Goal: Navigation & Orientation: Find specific page/section

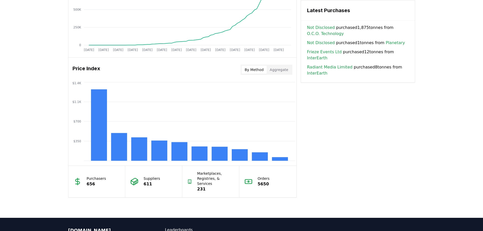
scroll to position [406, 0]
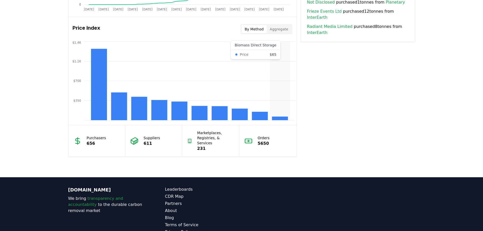
click at [281, 118] on rect at bounding box center [280, 119] width 16 height 4
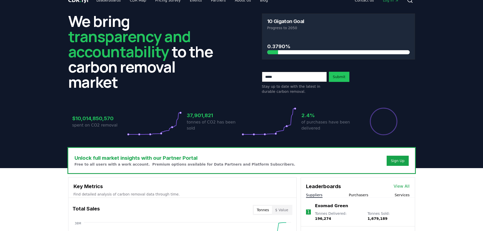
scroll to position [0, 0]
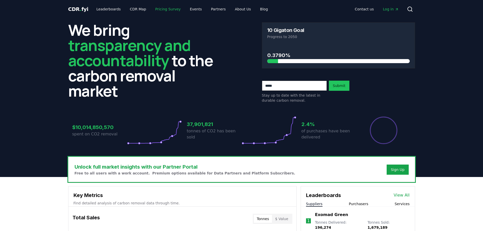
click at [160, 9] on link "Pricing Survey" at bounding box center [167, 9] width 33 height 9
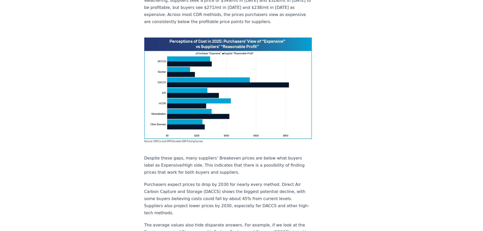
scroll to position [406, 0]
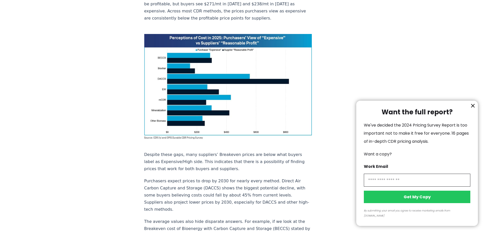
drag, startPoint x: 472, startPoint y: 111, endPoint x: 475, endPoint y: 105, distance: 7.4
click at [472, 109] on icon "information" at bounding box center [473, 106] width 6 height 6
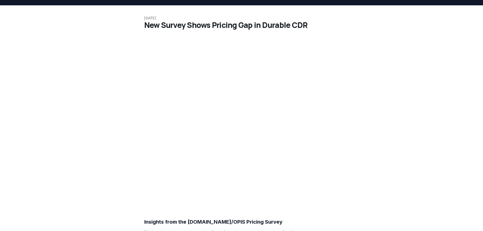
scroll to position [0, 0]
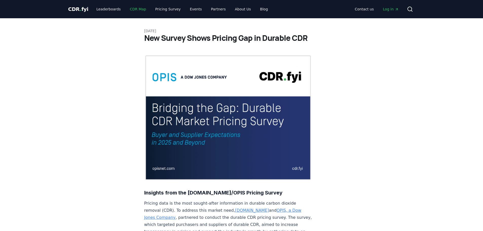
click at [130, 11] on link "CDR Map" at bounding box center [138, 9] width 24 height 9
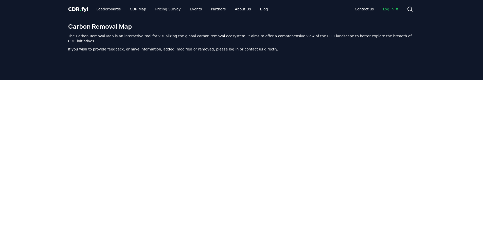
click at [434, 143] on div at bounding box center [241, 195] width 483 height 231
